Goal: Task Accomplishment & Management: Manage account settings

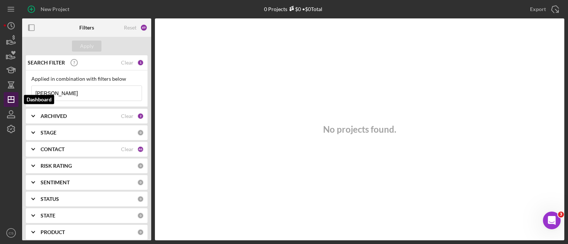
drag, startPoint x: 60, startPoint y: 95, endPoint x: 8, endPoint y: 92, distance: 51.7
click at [8, 92] on div "New Project 0 Projects $0 • $0 Total [PERSON_NAME] Export Icon/Export Filters R…" at bounding box center [284, 120] width 561 height 241
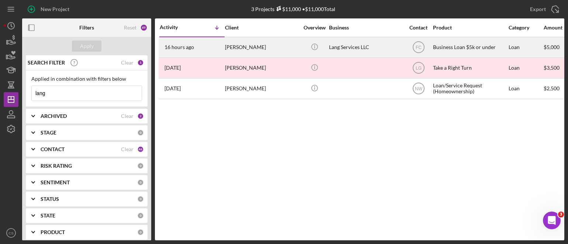
type input "lang"
click at [175, 47] on time "16 hours ago" at bounding box center [180, 47] width 30 height 6
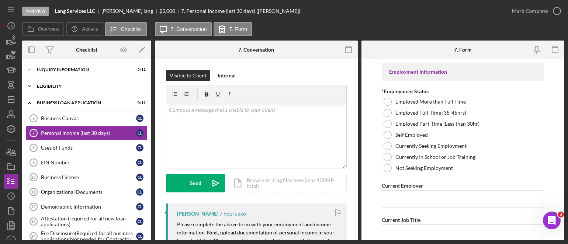
click at [31, 85] on icon "Icon/Expander" at bounding box center [29, 86] width 15 height 15
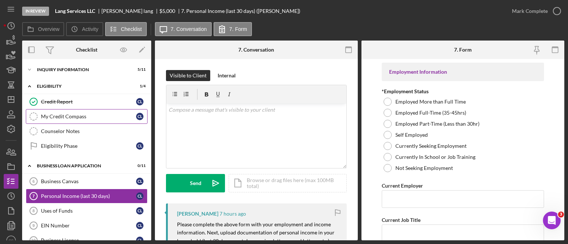
click at [34, 115] on icon "My Credit Compass" at bounding box center [33, 116] width 18 height 18
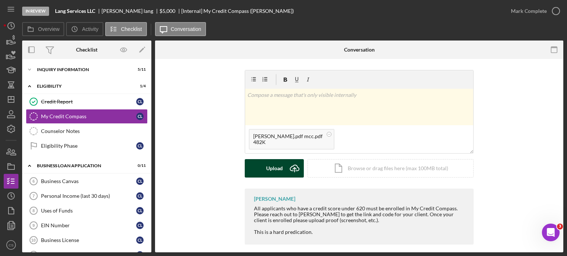
click at [294, 165] on icon "Icon/Upload" at bounding box center [294, 168] width 18 height 18
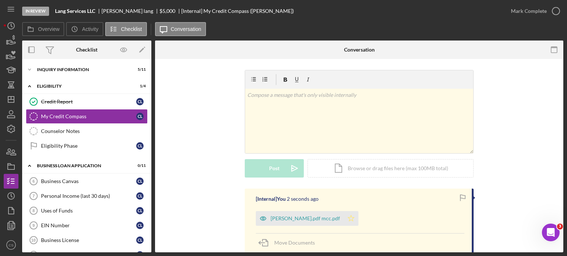
click at [343, 218] on icon "Icon/Star" at bounding box center [350, 218] width 15 height 15
click at [553, 11] on icon "button" at bounding box center [555, 11] width 18 height 18
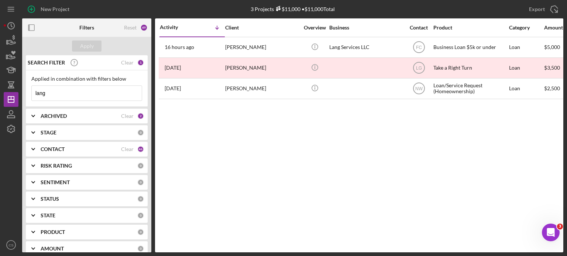
drag, startPoint x: 55, startPoint y: 91, endPoint x: 0, endPoint y: 82, distance: 55.7
click at [0, 83] on div "New Project 3 Projects $11,000 • $11,000 Total lang Export Icon/Export Filters …" at bounding box center [283, 128] width 567 height 256
type input "[PERSON_NAME]"
click at [78, 44] on button "Apply" at bounding box center [87, 46] width 30 height 11
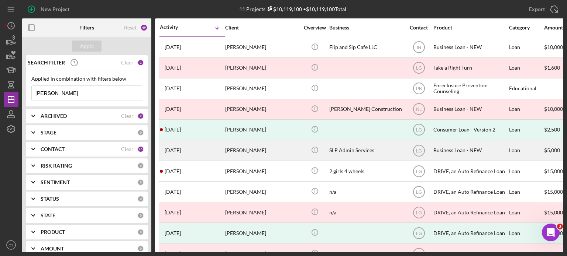
scroll to position [21, 0]
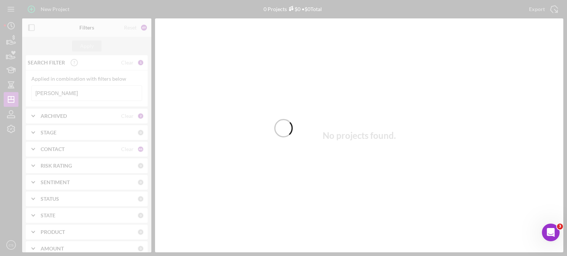
click at [65, 90] on div at bounding box center [283, 128] width 567 height 256
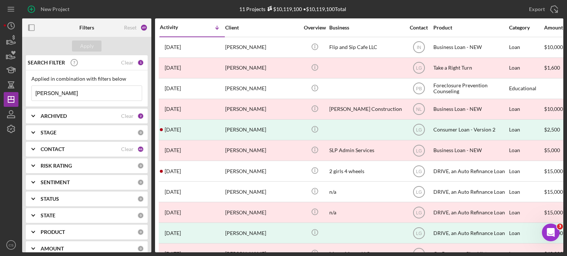
drag, startPoint x: 65, startPoint y: 90, endPoint x: 22, endPoint y: 83, distance: 43.7
click at [22, 83] on div "SEARCH FILTER Clear 1 Applied in combination with filters below patterson Icon/…" at bounding box center [86, 153] width 129 height 197
type input "james"
click at [84, 44] on div "Apply" at bounding box center [87, 46] width 14 height 11
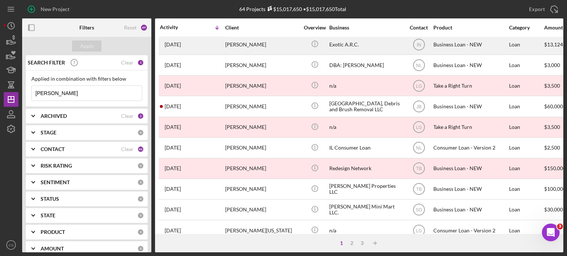
scroll to position [184, 0]
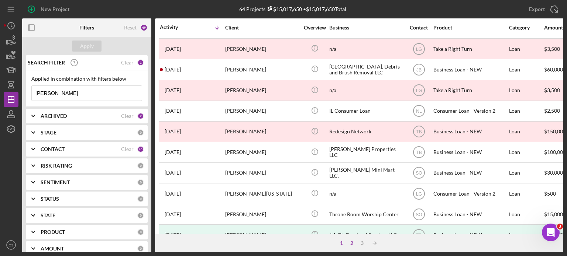
click at [351, 243] on div "2" at bounding box center [351, 244] width 10 height 6
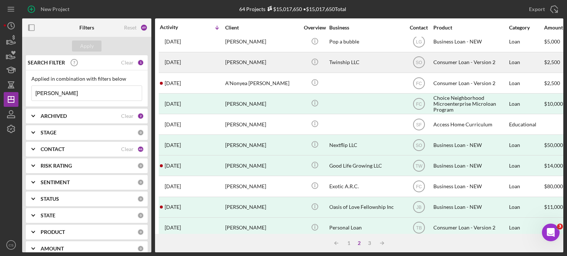
scroll to position [329, 0]
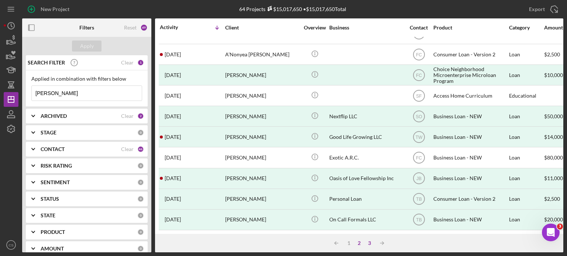
click at [366, 242] on div "3" at bounding box center [369, 244] width 10 height 6
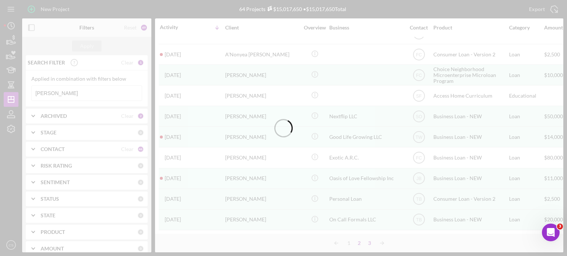
scroll to position [101, 0]
